Goal: Find specific page/section: Find specific page/section

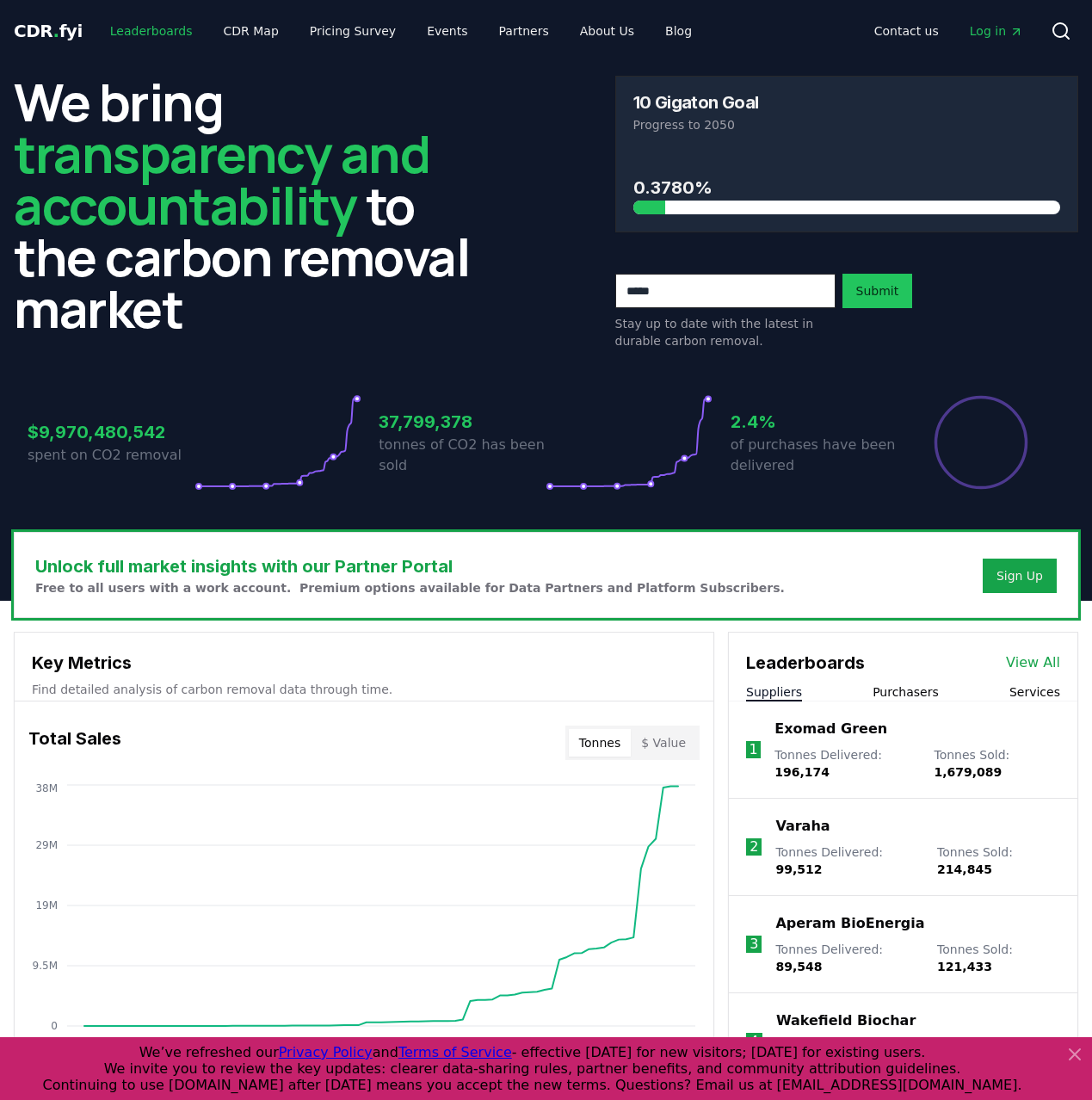
click at [179, 29] on link "Leaderboards" at bounding box center [151, 31] width 110 height 31
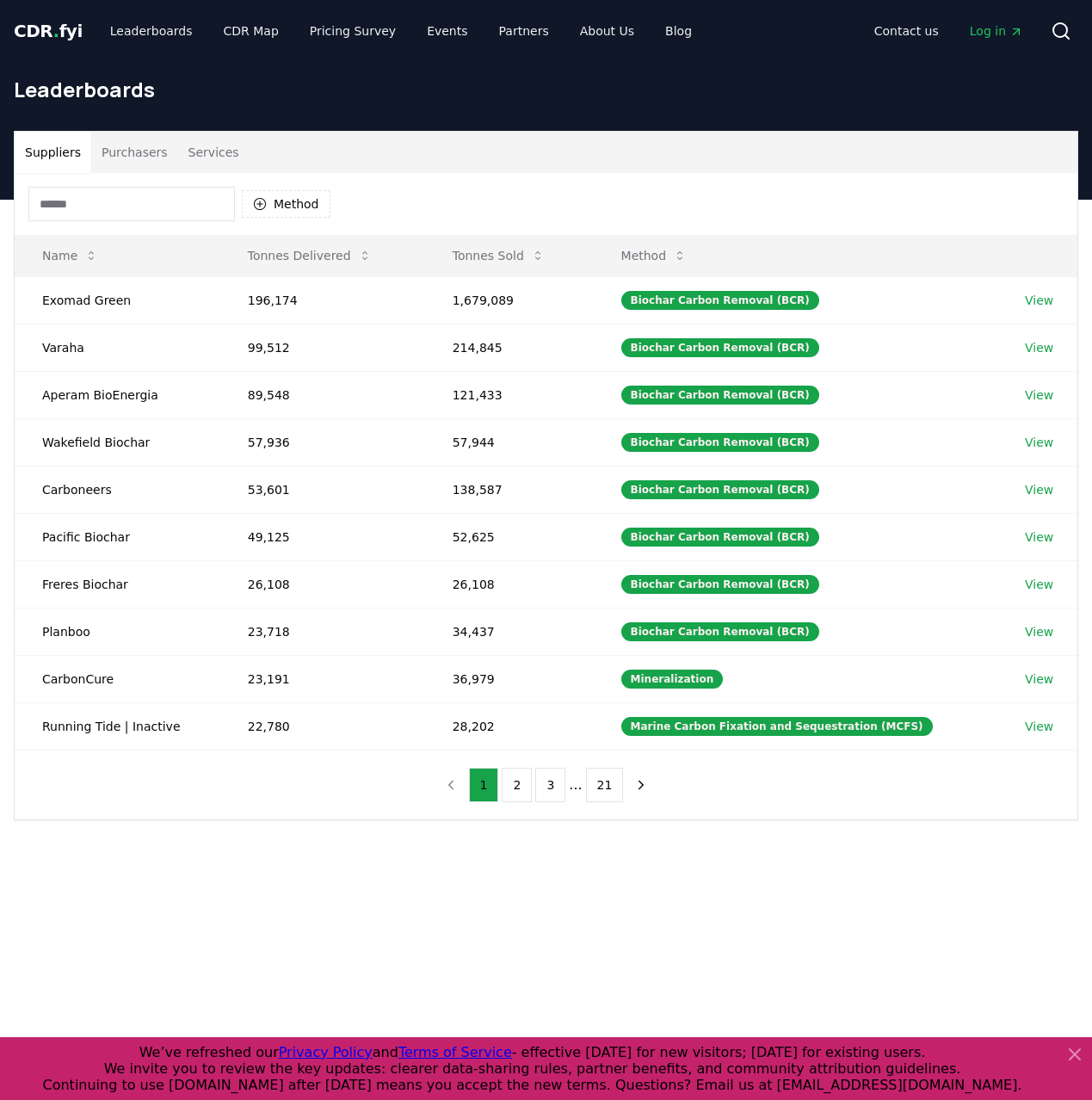
click at [167, 210] on input at bounding box center [132, 204] width 206 height 35
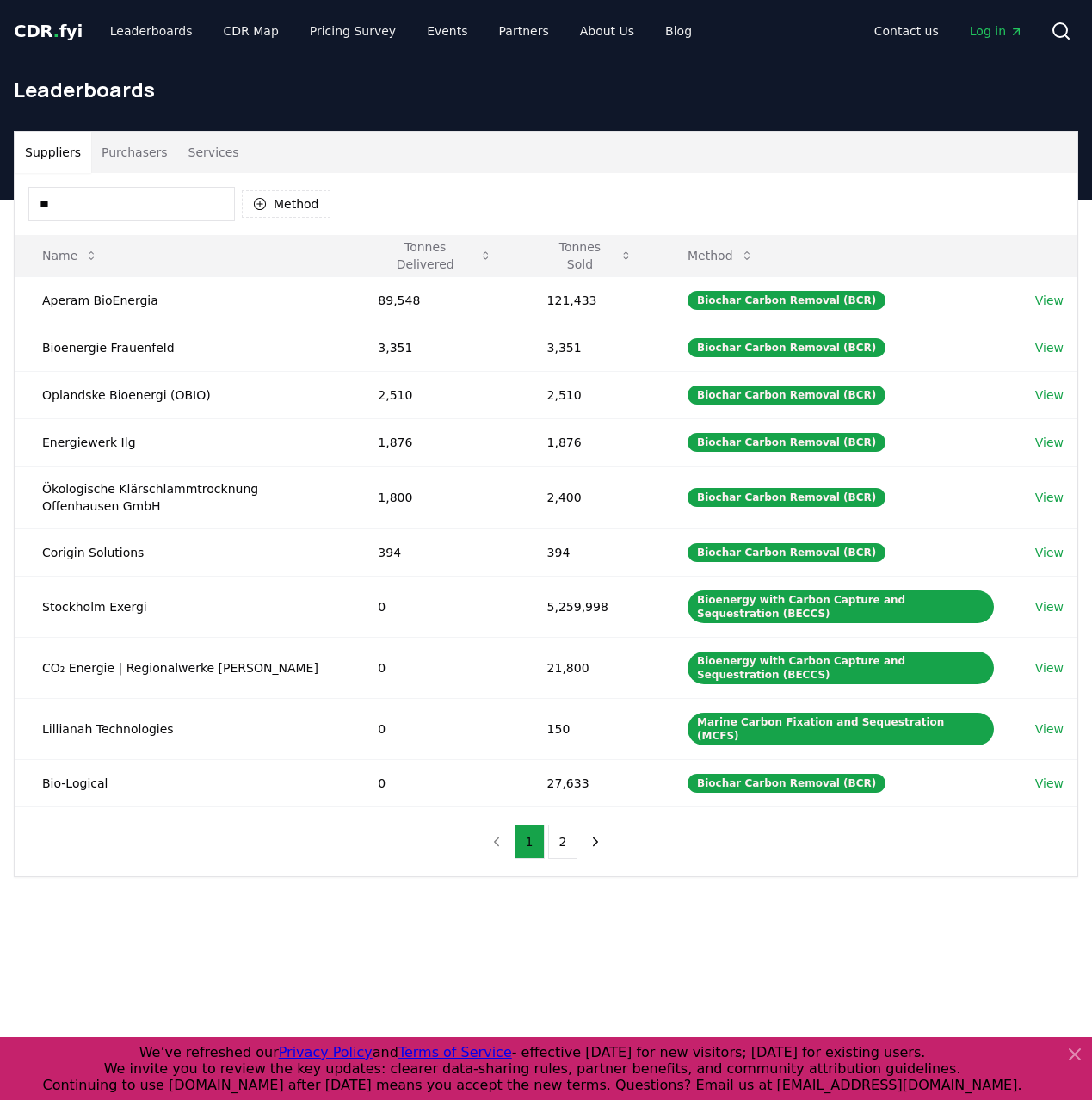
type input "*"
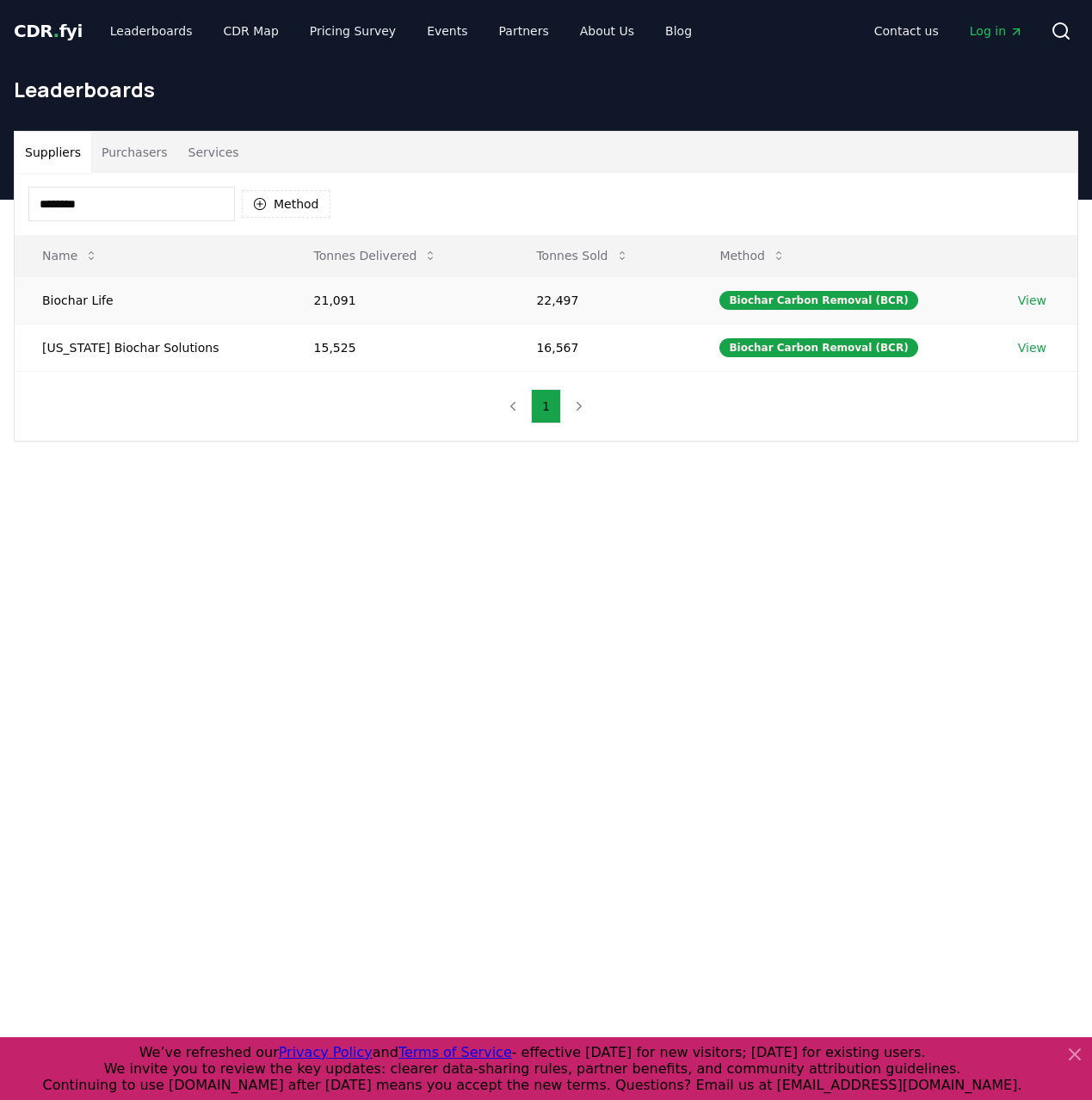
type input "*******"
click at [1034, 309] on td "View" at bounding box center [1033, 300] width 86 height 47
click at [1033, 290] on td "View" at bounding box center [1033, 300] width 86 height 47
click at [1031, 294] on link "View" at bounding box center [1032, 301] width 29 height 17
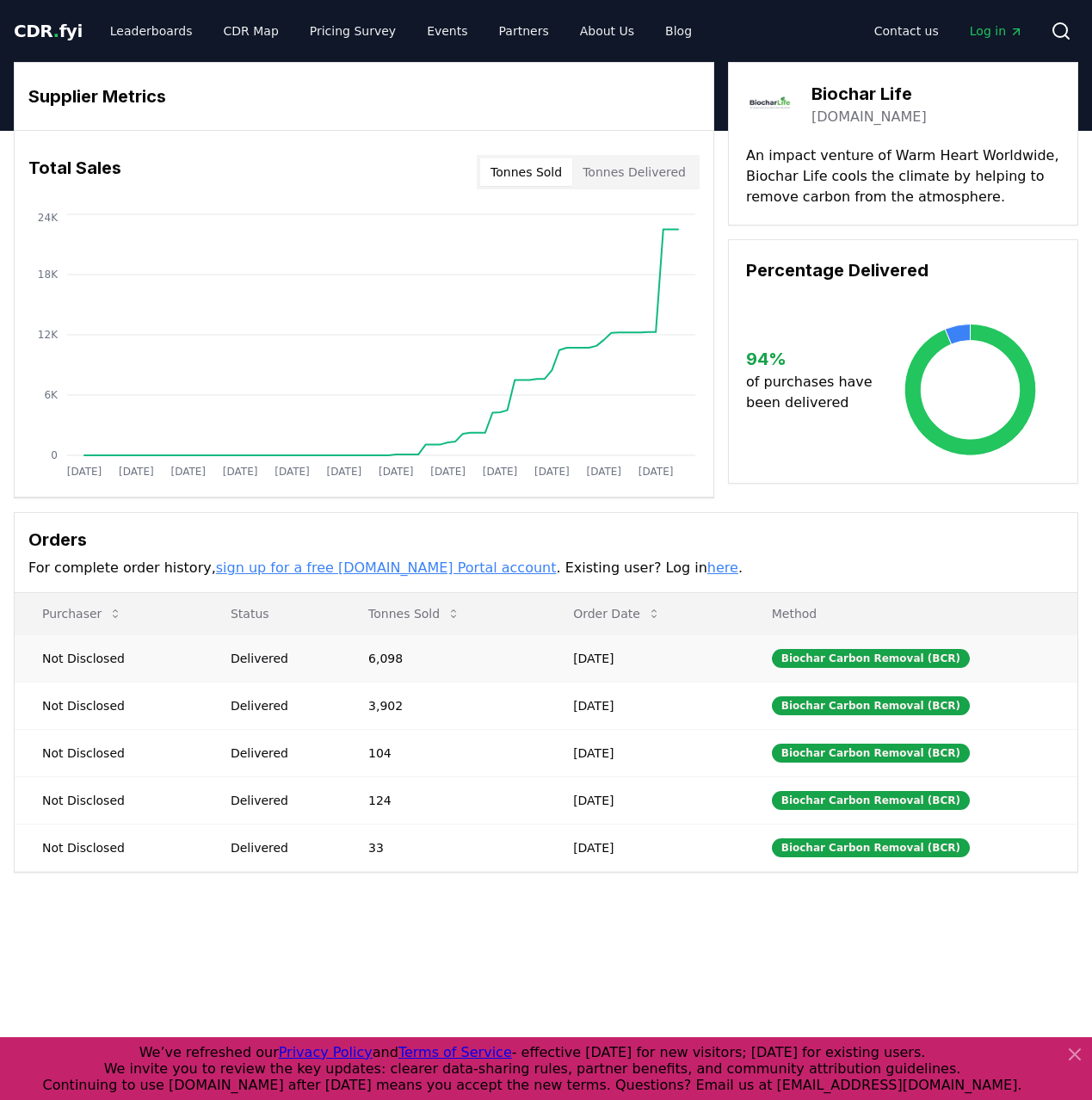
click at [638, 641] on td "[DATE]" at bounding box center [644, 657] width 199 height 47
